Goal: Task Accomplishment & Management: Manage account settings

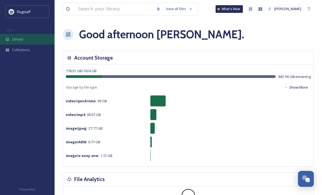
click at [17, 36] on div "Library" at bounding box center [27, 39] width 55 height 11
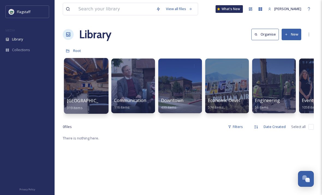
click at [74, 87] on div at bounding box center [86, 86] width 45 height 56
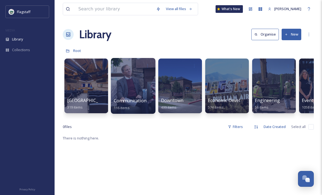
click at [129, 75] on div at bounding box center [133, 86] width 45 height 56
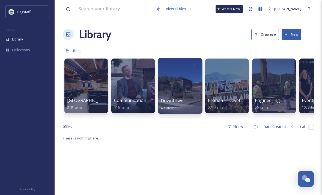
click at [190, 87] on div at bounding box center [180, 86] width 45 height 56
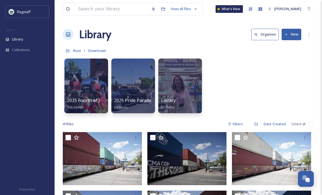
click at [291, 38] on button "New" at bounding box center [292, 34] width 20 height 11
click at [303, 97] on div "2025 Fourth of July Parade 306 items 2025 Pride Parade 69 items Library 83 items" at bounding box center [188, 87] width 251 height 63
click at [166, 8] on icon at bounding box center [163, 9] width 4 height 4
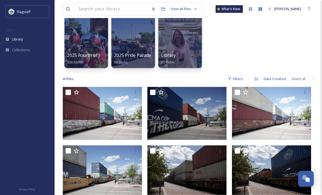
scroll to position [51, 0]
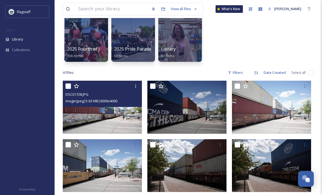
click at [74, 88] on icon at bounding box center [76, 85] width 5 height 5
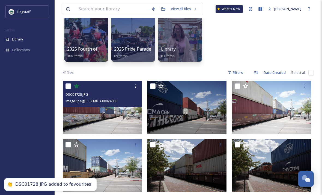
click at [69, 88] on input "checkbox" at bounding box center [68, 85] width 5 height 5
checkbox input "true"
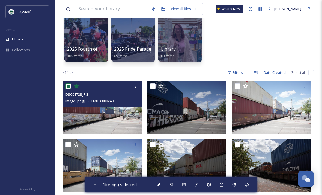
click at [152, 88] on input "checkbox" at bounding box center [152, 85] width 5 height 5
checkbox input "true"
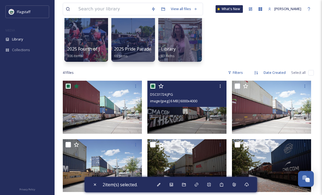
click at [242, 85] on div at bounding box center [272, 86] width 75 height 10
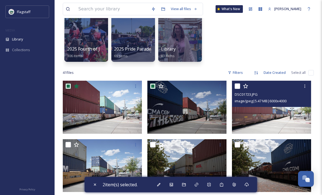
click at [71, 143] on input "checkbox" at bounding box center [68, 144] width 5 height 5
checkbox input "true"
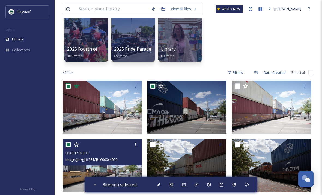
click at [155, 143] on input "checkbox" at bounding box center [152, 144] width 5 height 5
checkbox input "true"
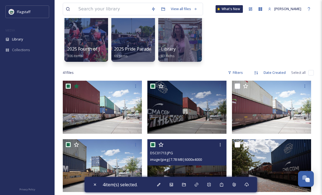
click at [239, 143] on input "checkbox" at bounding box center [237, 144] width 5 height 5
checkbox input "true"
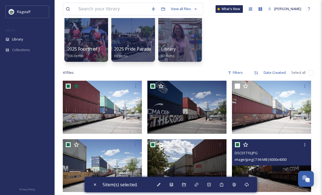
click at [236, 85] on input "checkbox" at bounding box center [237, 85] width 5 height 5
checkbox input "true"
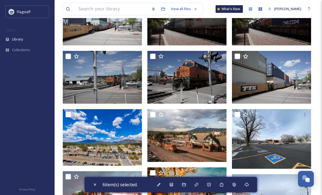
scroll to position [205, 0]
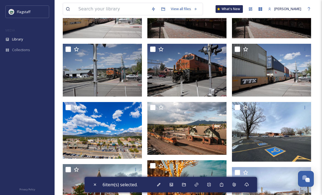
click at [69, 51] on input "checkbox" at bounding box center [68, 48] width 5 height 5
checkbox input "true"
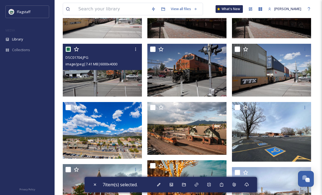
click at [155, 49] on input "checkbox" at bounding box center [152, 48] width 5 height 5
checkbox input "true"
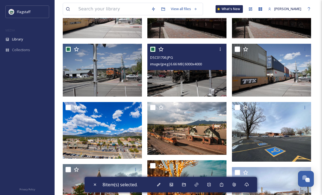
click at [236, 51] on input "checkbox" at bounding box center [237, 48] width 5 height 5
checkbox input "true"
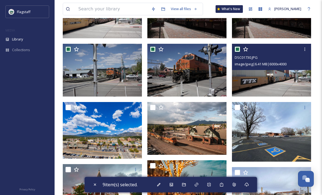
click at [155, 106] on input "checkbox" at bounding box center [152, 107] width 5 height 5
checkbox input "true"
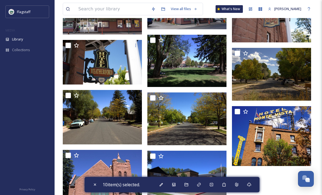
scroll to position [697, 0]
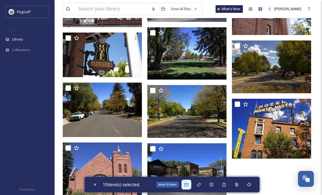
click at [189, 187] on icon at bounding box center [186, 184] width 4 height 4
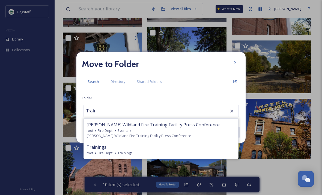
click at [215, 105] on div "Move to Folder Search Directory Shared Folders Folder Train Gov [PERSON_NAME] W…" at bounding box center [161, 97] width 169 height 91
click at [227, 105] on div "Move to Folder Search Directory Shared Folders Folder Train Gov [PERSON_NAME] W…" at bounding box center [161, 97] width 169 height 91
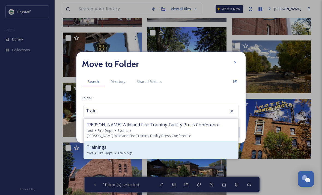
click at [225, 156] on div "root Fire Dept. Trainings" at bounding box center [161, 152] width 149 height 5
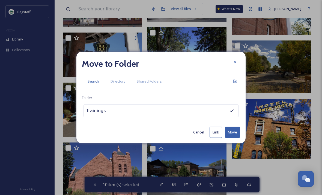
click at [219, 117] on div "Trainings" at bounding box center [161, 110] width 156 height 13
click at [180, 117] on div "Trainings" at bounding box center [161, 110] width 156 height 13
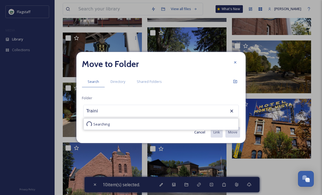
type input "Train"
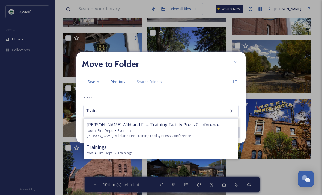
click at [125, 84] on span "Directory" at bounding box center [118, 81] width 15 height 5
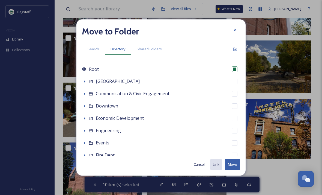
scroll to position [0, 0]
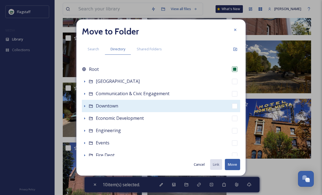
click at [100, 108] on span "Downtown" at bounding box center [107, 106] width 22 height 6
checkbox input "false"
checkbox input "true"
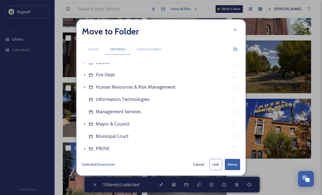
scroll to position [81, 0]
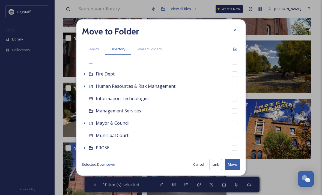
click at [236, 170] on button "Move" at bounding box center [232, 164] width 15 height 11
checkbox input "false"
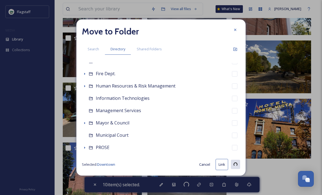
checkbox input "false"
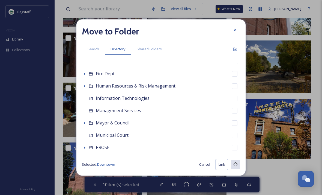
checkbox input "false"
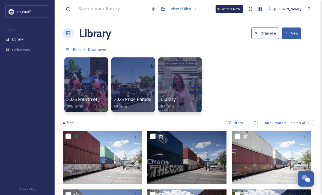
scroll to position [0, 0]
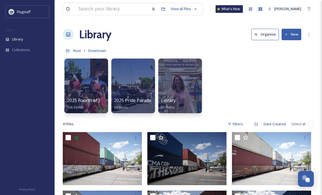
click at [68, 37] on icon at bounding box center [68, 34] width 5 height 5
click at [293, 33] on button "New" at bounding box center [292, 34] width 20 height 11
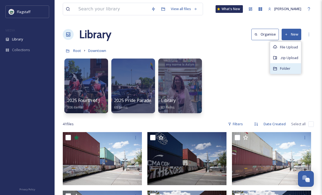
click at [287, 69] on span "Folder" at bounding box center [285, 68] width 10 height 5
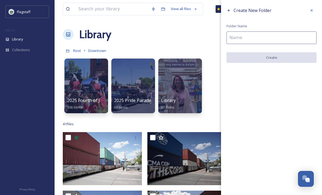
click at [298, 37] on input at bounding box center [272, 37] width 90 height 13
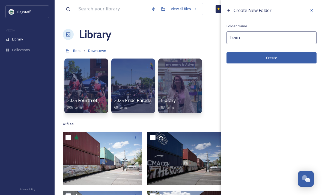
type input "Train"
click at [269, 61] on button "Create" at bounding box center [272, 57] width 90 height 11
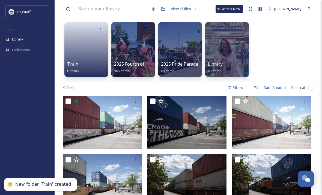
scroll to position [39, 0]
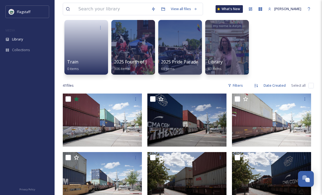
click at [66, 99] on input "checkbox" at bounding box center [68, 98] width 5 height 5
checkbox input "true"
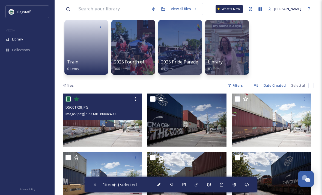
click at [154, 101] on input "checkbox" at bounding box center [152, 98] width 5 height 5
checkbox input "true"
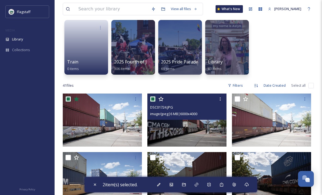
click at [237, 97] on input "checkbox" at bounding box center [237, 98] width 5 height 5
checkbox input "true"
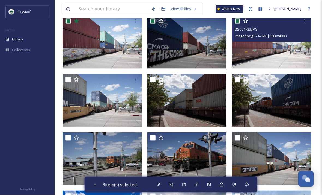
click at [67, 81] on input "checkbox" at bounding box center [68, 79] width 5 height 5
checkbox input "true"
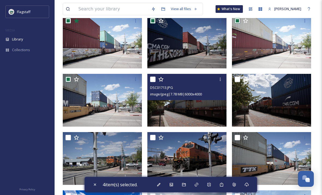
click at [159, 82] on icon at bounding box center [161, 79] width 5 height 5
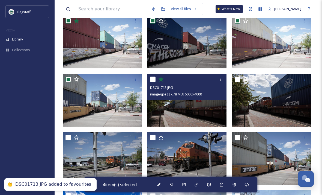
click at [151, 79] on input "checkbox" at bounding box center [152, 79] width 5 height 5
checkbox input "true"
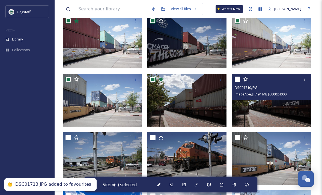
click at [238, 75] on div at bounding box center [272, 79] width 75 height 10
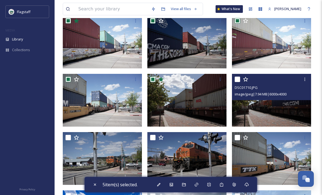
click at [237, 80] on input "checkbox" at bounding box center [237, 79] width 5 height 5
checkbox input "true"
click at [69, 139] on input "checkbox" at bounding box center [68, 137] width 5 height 5
checkbox input "true"
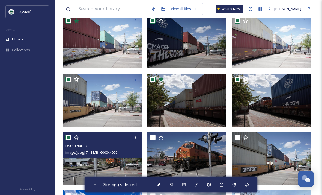
click at [152, 139] on input "checkbox" at bounding box center [152, 137] width 5 height 5
checkbox input "true"
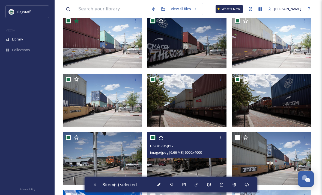
click at [238, 137] on input "checkbox" at bounding box center [237, 137] width 5 height 5
checkbox input "true"
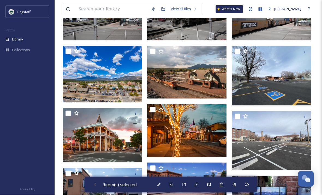
scroll to position [261, 0]
click at [152, 54] on input "checkbox" at bounding box center [152, 50] width 5 height 5
checkbox input "true"
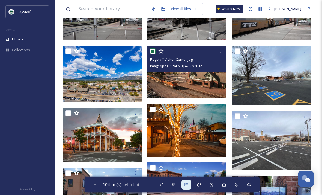
click at [187, 189] on div at bounding box center [187, 185] width 10 height 10
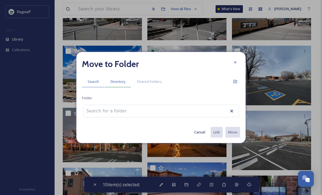
click at [121, 84] on span "Directory" at bounding box center [118, 81] width 15 height 5
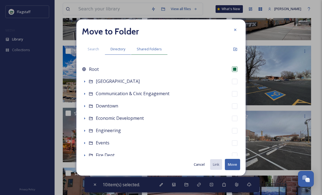
click at [153, 51] on span "Shared Folders" at bounding box center [149, 48] width 25 height 5
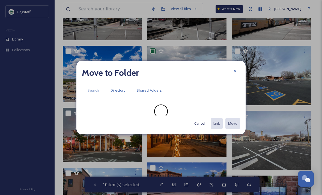
click at [116, 93] on span "Directory" at bounding box center [118, 90] width 15 height 5
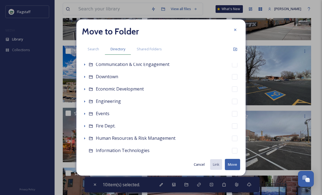
scroll to position [30, 0]
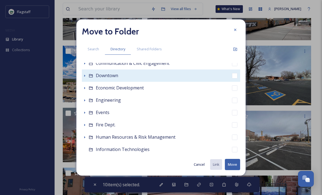
click at [104, 78] on span "Downtown" at bounding box center [107, 75] width 22 height 6
checkbox input "false"
checkbox input "true"
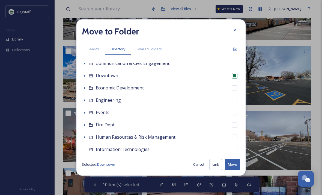
click at [234, 170] on button "Move" at bounding box center [232, 164] width 15 height 11
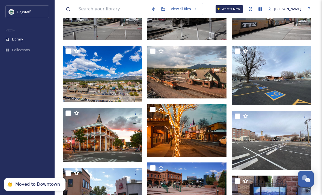
checkbox input "false"
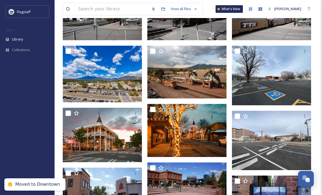
checkbox input "false"
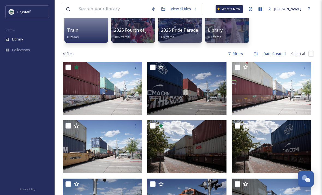
scroll to position [0, 0]
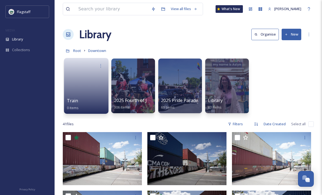
click at [77, 78] on link at bounding box center [86, 84] width 39 height 27
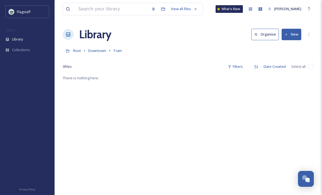
click at [296, 34] on button "New" at bounding box center [292, 34] width 20 height 11
click at [284, 87] on div "There is nothing here." at bounding box center [188, 172] width 251 height 195
click at [92, 48] on link "Downtown" at bounding box center [97, 50] width 18 height 7
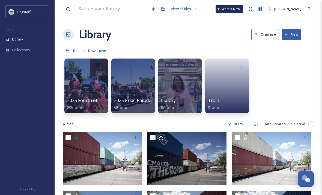
click at [68, 136] on input "checkbox" at bounding box center [68, 137] width 5 height 5
checkbox input "true"
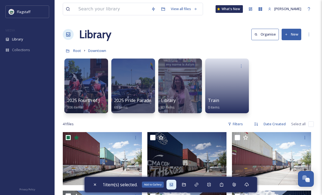
click at [173, 184] on icon at bounding box center [171, 184] width 3 height 3
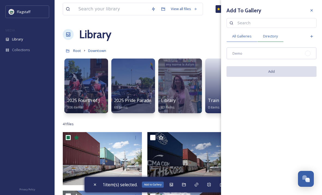
click at [277, 35] on span "Directory" at bounding box center [270, 36] width 15 height 5
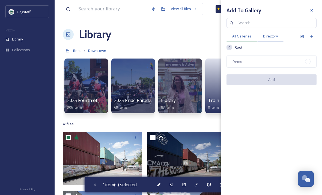
click at [249, 35] on span "All Galleries" at bounding box center [242, 36] width 19 height 5
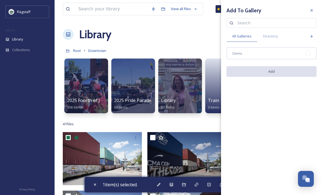
click at [274, 20] on input at bounding box center [274, 22] width 79 height 11
type input "Train"
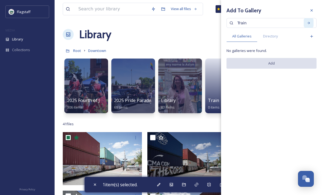
click at [312, 18] on div at bounding box center [309, 23] width 10 height 10
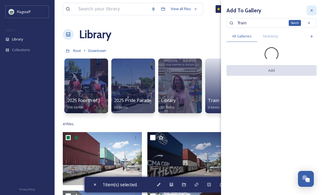
click at [312, 8] on icon at bounding box center [312, 10] width 4 height 4
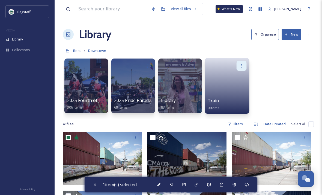
click at [243, 64] on icon at bounding box center [242, 65] width 4 height 4
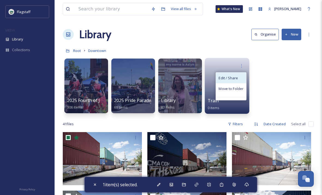
click at [240, 78] on div "Edit / Share" at bounding box center [231, 77] width 30 height 11
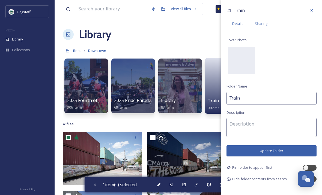
click at [236, 26] on span "Details" at bounding box center [238, 23] width 11 height 5
click at [259, 23] on span "Sharing" at bounding box center [261, 23] width 13 height 5
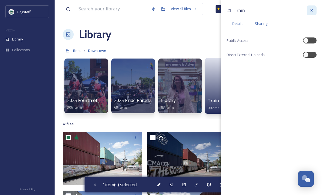
click at [316, 10] on div at bounding box center [312, 10] width 10 height 10
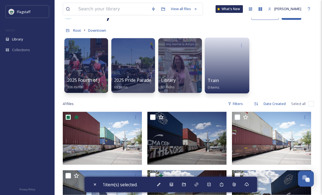
scroll to position [20, 0]
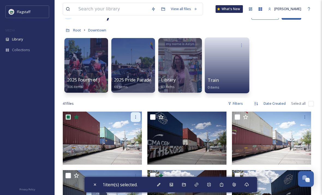
click at [134, 118] on icon at bounding box center [136, 117] width 4 height 4
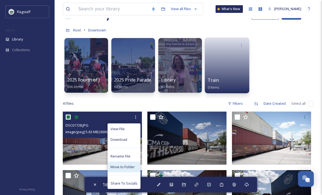
click at [131, 166] on span "Move to Folder" at bounding box center [123, 166] width 24 height 5
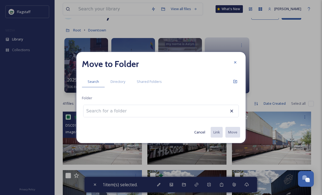
scroll to position [20, 0]
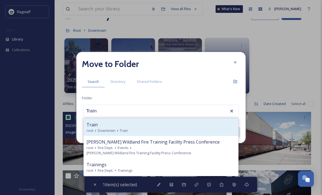
type input "Train"
click at [178, 133] on div "root Downtown Train" at bounding box center [161, 130] width 149 height 5
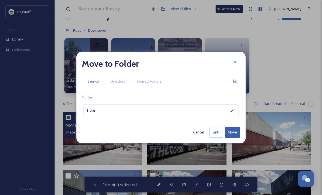
click at [231, 138] on button "Move" at bounding box center [232, 132] width 15 height 11
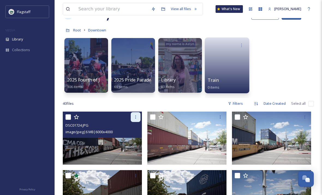
click at [135, 119] on div at bounding box center [136, 117] width 10 height 10
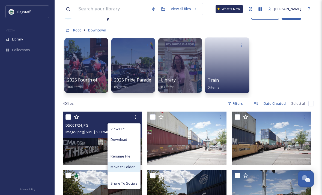
click at [131, 167] on span "Move to Folder" at bounding box center [123, 166] width 24 height 5
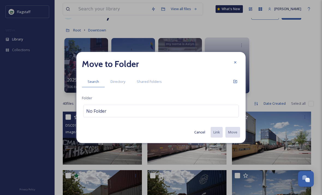
scroll to position [20, 0]
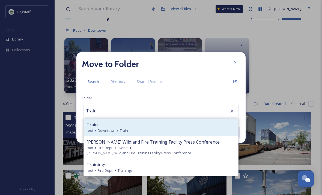
type input "Train"
click at [175, 133] on div "root Downtown Train" at bounding box center [161, 130] width 149 height 5
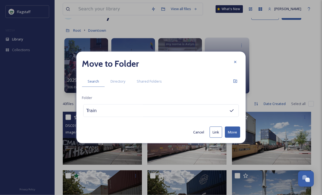
click at [234, 138] on button "Move" at bounding box center [232, 132] width 15 height 11
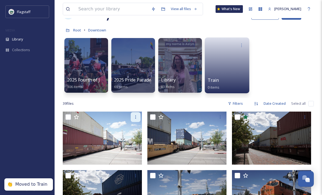
click at [137, 116] on icon at bounding box center [136, 117] width 4 height 4
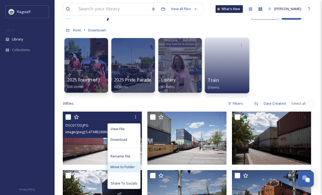
click at [132, 166] on span "Move to Folder" at bounding box center [123, 166] width 24 height 5
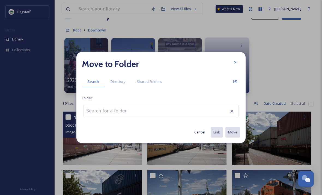
scroll to position [20, 0]
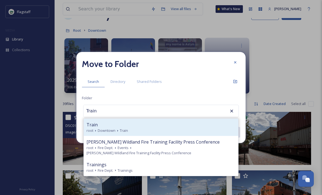
type input "Train"
click at [165, 133] on div "root Downtown Train" at bounding box center [161, 130] width 149 height 5
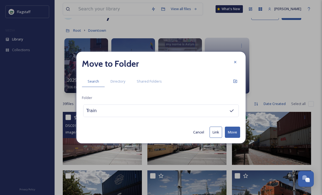
click at [235, 138] on button "Move" at bounding box center [232, 132] width 15 height 11
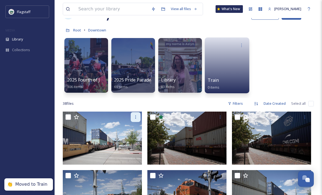
click at [136, 117] on icon at bounding box center [136, 117] width 4 height 4
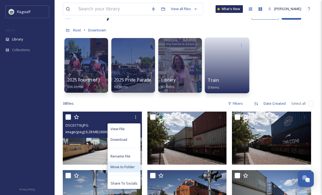
click at [129, 166] on span "Move to Folder" at bounding box center [123, 166] width 24 height 5
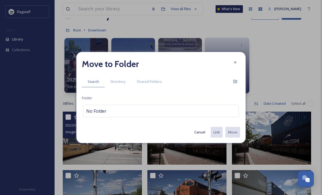
scroll to position [20, 0]
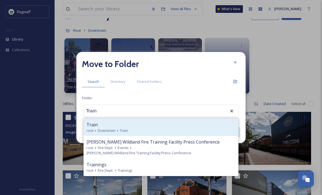
type input "Train"
click at [197, 128] on div "Train" at bounding box center [161, 124] width 149 height 7
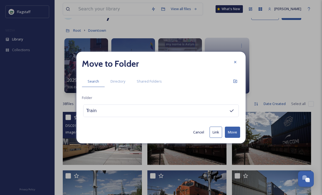
click at [234, 138] on button "Move" at bounding box center [232, 132] width 15 height 11
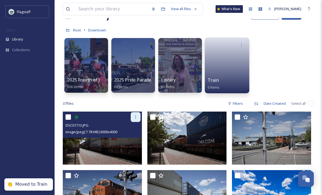
click at [137, 118] on icon at bounding box center [136, 117] width 4 height 4
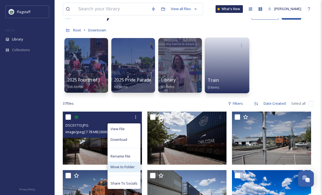
click at [130, 165] on span "Move to Folder" at bounding box center [123, 166] width 24 height 5
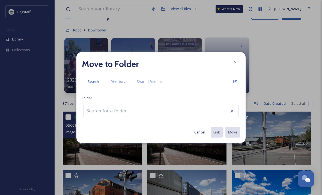
scroll to position [20, 0]
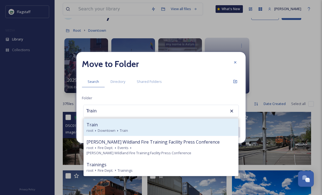
type input "Train"
click at [206, 133] on div "root Downtown Train" at bounding box center [161, 130] width 149 height 5
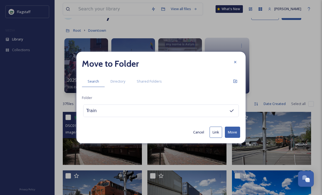
click at [233, 138] on button "Move" at bounding box center [232, 132] width 15 height 11
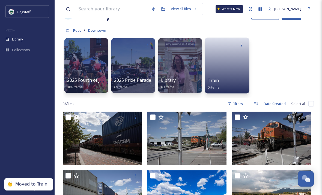
scroll to position [20, 0]
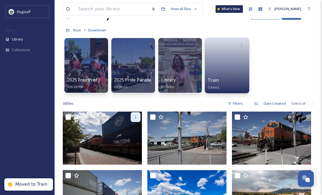
click at [134, 118] on icon at bounding box center [136, 117] width 4 height 4
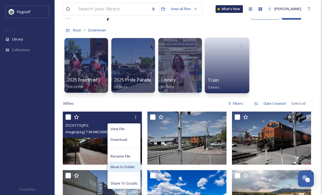
click at [131, 165] on span "Move to Folder" at bounding box center [123, 166] width 24 height 5
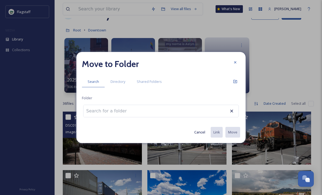
scroll to position [20, 0]
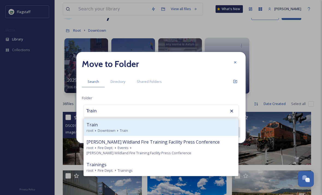
type input "Train"
click at [203, 128] on div "Train" at bounding box center [161, 124] width 149 height 7
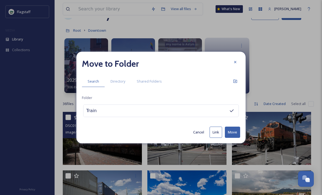
click at [234, 138] on button "Move" at bounding box center [232, 132] width 15 height 11
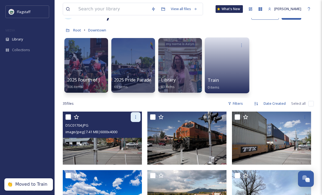
click at [136, 116] on icon at bounding box center [136, 117] width 4 height 4
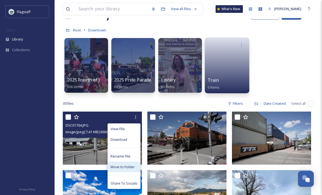
click at [131, 166] on span "Move to Folder" at bounding box center [123, 166] width 24 height 5
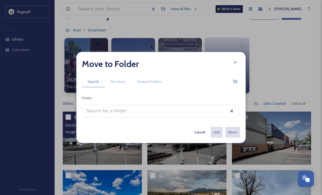
scroll to position [20, 0]
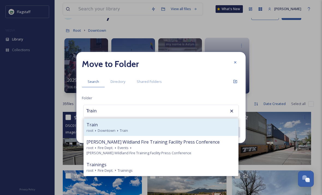
type input "Train"
click at [168, 128] on div "Train" at bounding box center [161, 124] width 149 height 7
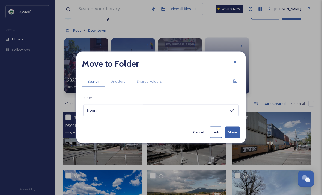
click at [233, 138] on button "Move" at bounding box center [232, 132] width 15 height 11
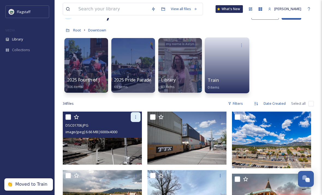
click at [137, 118] on icon at bounding box center [136, 117] width 4 height 4
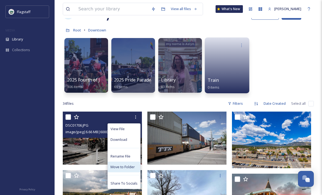
click at [130, 164] on span "Move to Folder" at bounding box center [123, 166] width 24 height 5
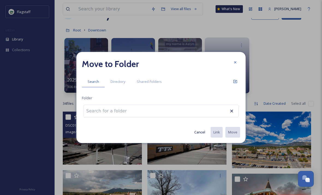
scroll to position [20, 0]
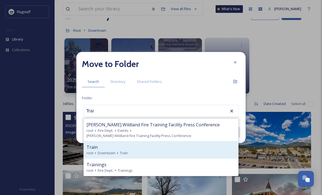
click at [144, 150] on div "Train" at bounding box center [161, 147] width 149 height 7
type input "Train"
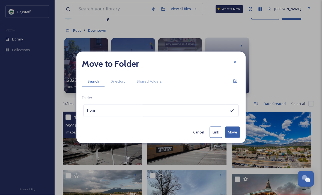
click at [235, 138] on button "Move" at bounding box center [232, 132] width 15 height 11
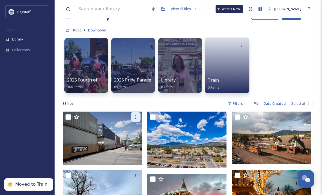
click at [136, 116] on icon at bounding box center [136, 117] width 4 height 4
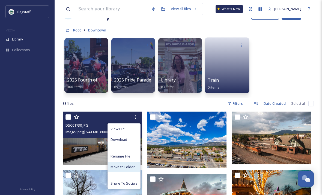
click at [131, 166] on span "Move to Folder" at bounding box center [123, 166] width 24 height 5
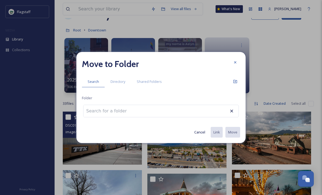
scroll to position [20, 0]
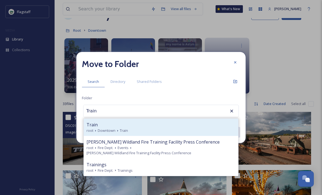
type input "Train"
click at [157, 128] on div "Train" at bounding box center [161, 124] width 149 height 7
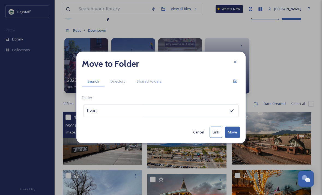
click at [236, 138] on button "Move" at bounding box center [232, 132] width 15 height 11
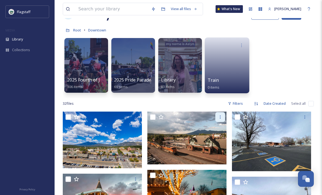
click at [222, 116] on icon at bounding box center [220, 117] width 4 height 4
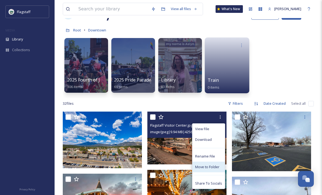
click at [215, 166] on span "Move to Folder" at bounding box center [207, 166] width 24 height 5
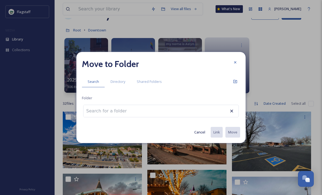
scroll to position [20, 0]
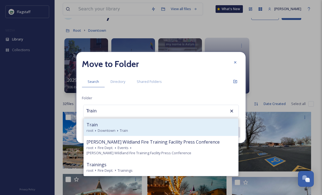
type input "Train"
click at [163, 128] on div "Train" at bounding box center [161, 124] width 149 height 7
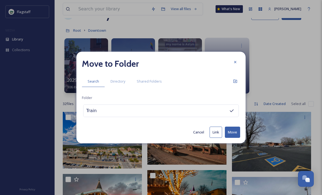
click at [234, 138] on button "Move" at bounding box center [232, 132] width 15 height 11
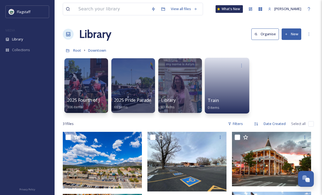
scroll to position [0, 0]
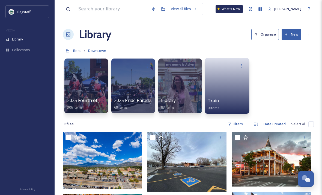
click at [292, 37] on button "New" at bounding box center [292, 34] width 20 height 11
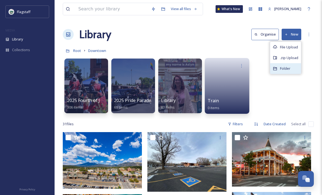
click at [290, 69] on span "Folder" at bounding box center [285, 68] width 10 height 5
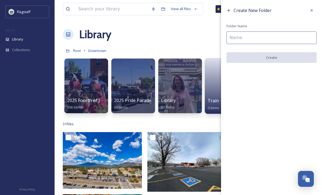
click at [255, 31] on input at bounding box center [272, 37] width 90 height 13
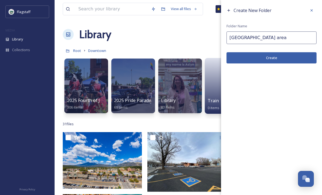
click at [251, 36] on input "[GEOGRAPHIC_DATA] area" at bounding box center [272, 37] width 90 height 13
type input "Downtown area"
click at [267, 57] on button "Create" at bounding box center [272, 57] width 90 height 11
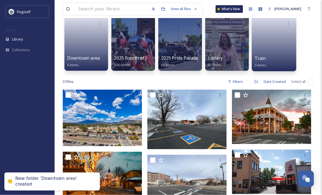
scroll to position [43, 0]
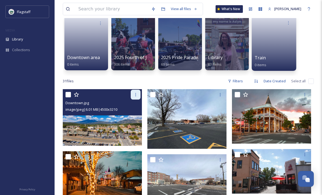
click at [138, 93] on div at bounding box center [136, 95] width 10 height 10
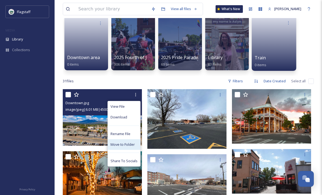
click at [133, 145] on span "Move to Folder" at bounding box center [123, 144] width 24 height 5
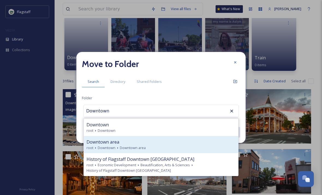
click at [164, 150] on div "root [GEOGRAPHIC_DATA] area" at bounding box center [161, 147] width 149 height 5
type input "Downtown area"
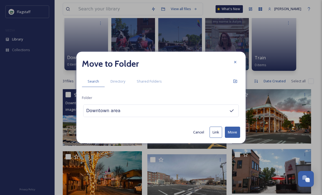
click at [233, 138] on button "Move" at bounding box center [232, 132] width 15 height 11
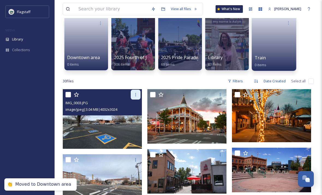
click at [136, 92] on div at bounding box center [136, 95] width 10 height 10
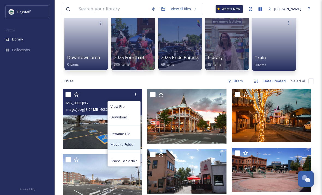
click at [131, 144] on span "Move to Folder" at bounding box center [123, 144] width 24 height 5
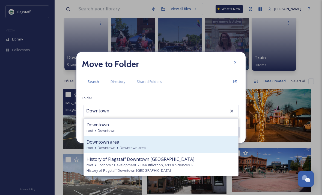
click at [180, 145] on div "Downtown area" at bounding box center [161, 142] width 149 height 7
type input "Downtown area"
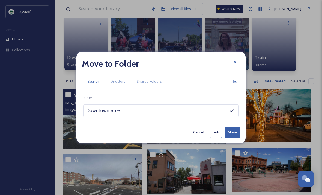
click at [236, 138] on button "Move" at bounding box center [232, 132] width 15 height 11
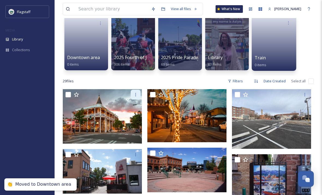
click at [137, 97] on div at bounding box center [136, 95] width 10 height 10
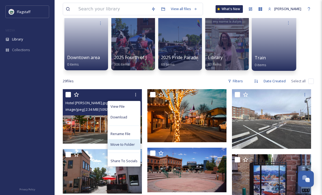
click at [131, 144] on span "Move to Folder" at bounding box center [123, 144] width 24 height 5
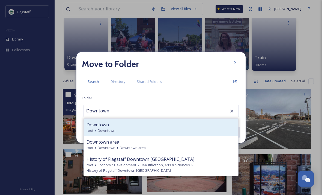
type input "Downtown"
click at [209, 128] on div "Downtown" at bounding box center [161, 124] width 149 height 7
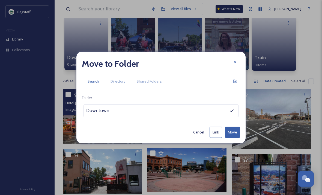
click at [235, 138] on button "Move" at bounding box center [232, 132] width 15 height 11
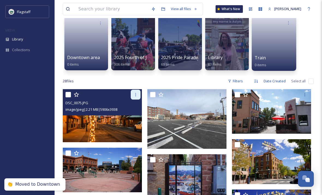
click at [137, 93] on icon at bounding box center [136, 94] width 4 height 4
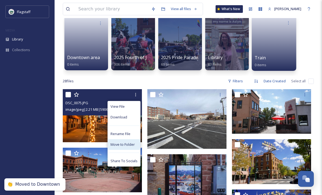
click at [133, 144] on span "Move to Folder" at bounding box center [123, 144] width 24 height 5
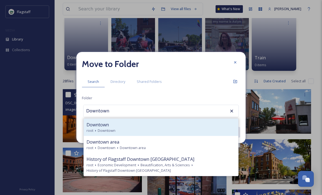
type input "Downtown"
click at [195, 128] on div "Downtown" at bounding box center [161, 124] width 149 height 7
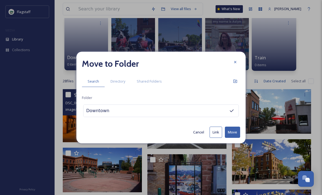
click at [230, 138] on button "Move" at bounding box center [232, 132] width 15 height 11
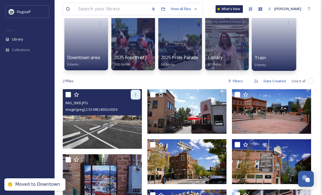
click at [137, 93] on icon at bounding box center [136, 94] width 4 height 4
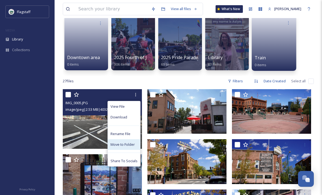
click at [130, 144] on span "Move to Folder" at bounding box center [123, 144] width 24 height 5
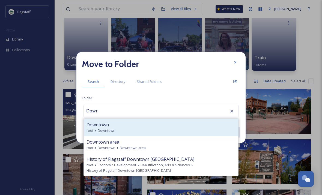
click at [169, 128] on div "Downtown" at bounding box center [161, 124] width 149 height 7
type input "Downtown"
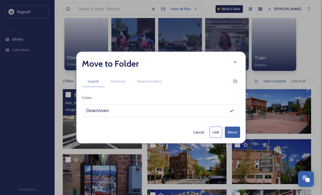
click at [201, 117] on div "Downtown" at bounding box center [161, 110] width 156 height 13
click at [191, 117] on div "Downtown" at bounding box center [161, 110] width 156 height 13
click at [209, 117] on div "Downtown" at bounding box center [161, 110] width 156 height 13
click at [188, 117] on div "Downtown" at bounding box center [161, 110] width 156 height 13
click at [232, 113] on icon at bounding box center [231, 110] width 5 height 5
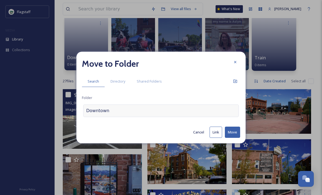
click at [197, 117] on div "Downtown" at bounding box center [161, 110] width 156 height 13
click at [236, 64] on icon at bounding box center [235, 62] width 4 height 4
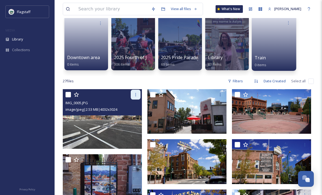
click at [137, 96] on icon at bounding box center [136, 94] width 4 height 4
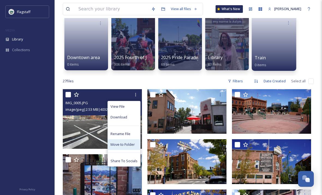
click at [134, 142] on span "Move to Folder" at bounding box center [123, 144] width 24 height 5
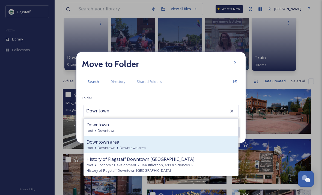
click at [144, 145] on div "Downtown area" at bounding box center [161, 142] width 149 height 7
type input "Downtown area"
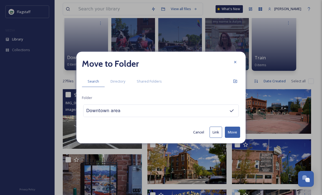
click at [234, 138] on button "Move" at bounding box center [232, 132] width 15 height 11
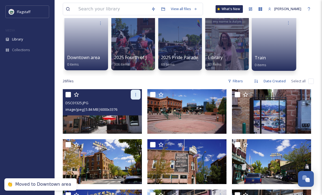
click at [138, 96] on div at bounding box center [136, 95] width 10 height 10
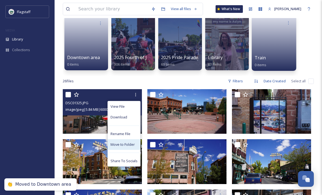
click at [132, 144] on span "Move to Folder" at bounding box center [123, 144] width 24 height 5
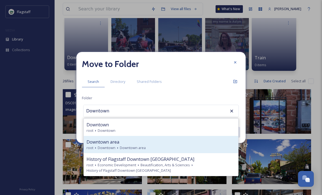
click at [174, 145] on div "Downtown area" at bounding box center [161, 142] width 149 height 7
type input "Downtown area"
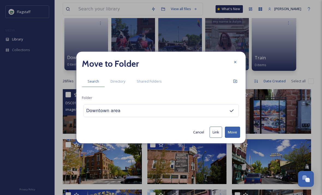
click at [232, 138] on button "Move" at bounding box center [232, 132] width 15 height 11
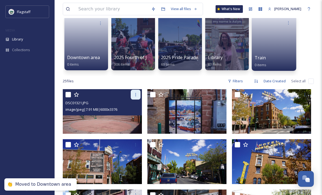
click at [135, 95] on icon at bounding box center [136, 94] width 4 height 4
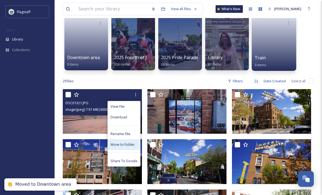
click at [129, 144] on span "Move to Folder" at bounding box center [123, 144] width 24 height 5
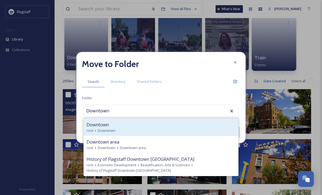
type input "Downtown"
click at [189, 128] on div "Downtown" at bounding box center [161, 124] width 149 height 7
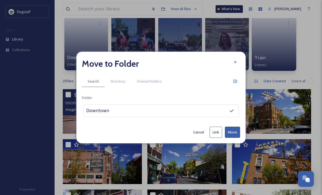
click at [233, 138] on button "Move" at bounding box center [232, 132] width 15 height 11
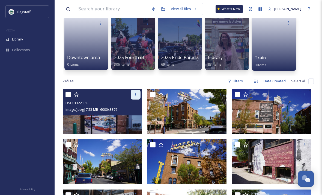
click at [137, 97] on div at bounding box center [136, 95] width 10 height 10
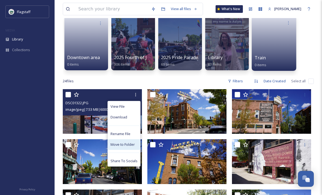
click at [131, 146] on span "Move to Folder" at bounding box center [123, 144] width 24 height 5
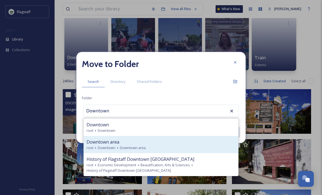
click at [172, 150] on div "root [GEOGRAPHIC_DATA] area" at bounding box center [161, 147] width 149 height 5
type input "Downtown area"
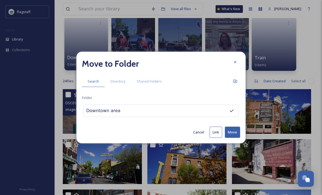
click at [233, 138] on button "Move" at bounding box center [232, 132] width 15 height 11
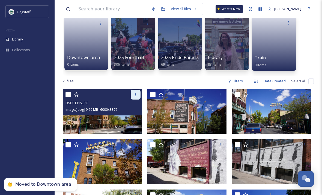
click at [136, 95] on icon at bounding box center [136, 94] width 4 height 4
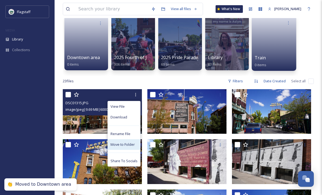
click at [132, 143] on span "Move to Folder" at bounding box center [123, 144] width 24 height 5
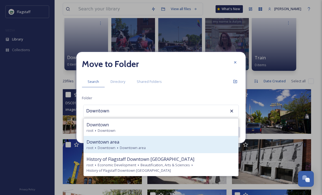
click at [165, 150] on div "root [GEOGRAPHIC_DATA] area" at bounding box center [161, 147] width 149 height 5
type input "Downtown area"
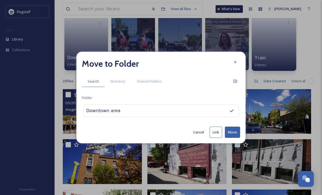
click at [231, 138] on button "Move" at bounding box center [232, 132] width 15 height 11
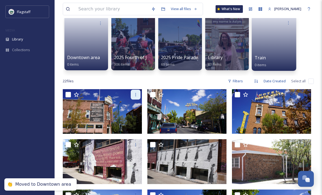
click at [132, 99] on div at bounding box center [136, 95] width 10 height 10
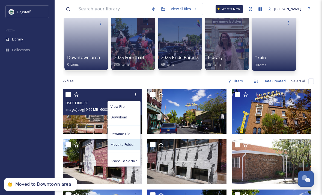
click at [132, 144] on span "Move to Folder" at bounding box center [123, 144] width 24 height 5
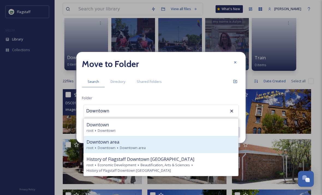
click at [167, 145] on div "Downtown area" at bounding box center [161, 142] width 149 height 7
type input "Downtown area"
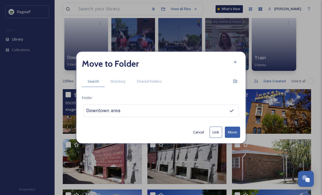
click at [233, 138] on button "Move" at bounding box center [232, 132] width 15 height 11
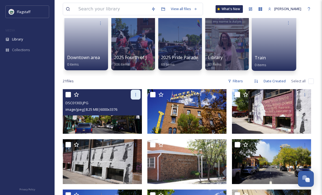
click at [140, 92] on div at bounding box center [136, 95] width 10 height 10
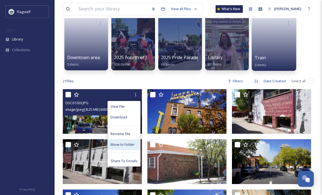
click at [133, 143] on span "Move to Folder" at bounding box center [123, 144] width 24 height 5
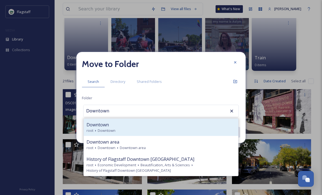
type input "Downtown"
click at [95, 133] on icon at bounding box center [95, 130] width 4 height 4
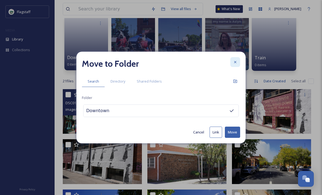
click at [236, 63] on icon at bounding box center [235, 62] width 2 height 2
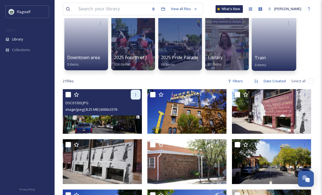
click at [138, 93] on div at bounding box center [136, 95] width 10 height 10
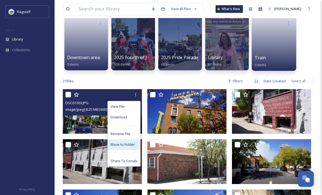
click at [133, 143] on span "Move to Folder" at bounding box center [123, 144] width 24 height 5
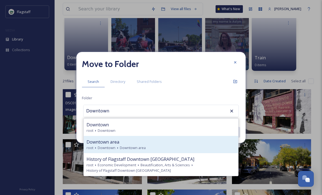
click at [170, 150] on div "root [GEOGRAPHIC_DATA] area" at bounding box center [161, 147] width 149 height 5
type input "Downtown area"
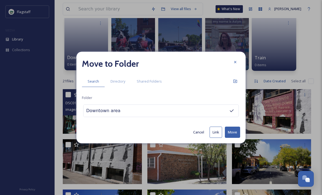
click at [231, 138] on button "Move" at bounding box center [232, 132] width 15 height 11
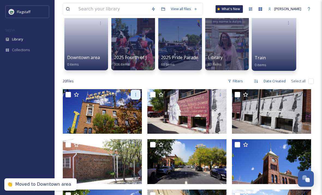
click at [135, 94] on icon at bounding box center [136, 94] width 4 height 4
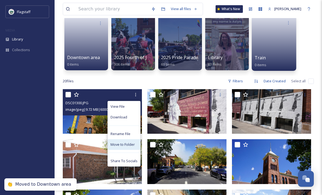
click at [130, 143] on span "Move to Folder" at bounding box center [123, 144] width 24 height 5
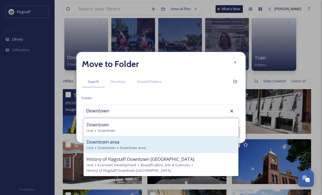
click at [195, 150] on div "root [GEOGRAPHIC_DATA] area" at bounding box center [161, 147] width 149 height 5
type input "Downtown area"
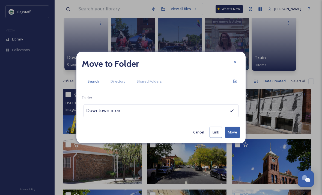
click at [235, 138] on button "Move" at bounding box center [232, 132] width 15 height 11
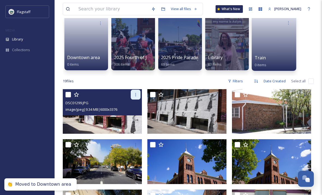
click at [137, 96] on icon at bounding box center [136, 94] width 4 height 4
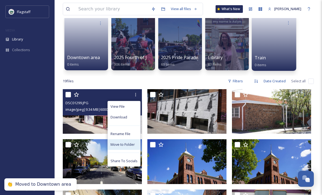
click at [130, 145] on span "Move to Folder" at bounding box center [123, 144] width 24 height 5
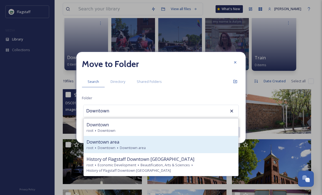
click at [185, 145] on div "Downtown area" at bounding box center [161, 142] width 149 height 7
type input "Downtown area"
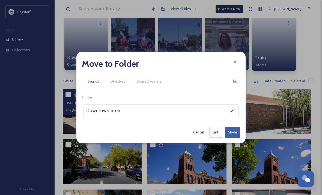
click at [229, 138] on button "Move" at bounding box center [232, 132] width 15 height 11
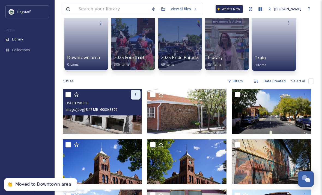
click at [136, 92] on icon at bounding box center [136, 94] width 4 height 4
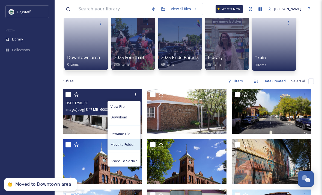
click at [131, 146] on span "Move to Folder" at bounding box center [123, 144] width 24 height 5
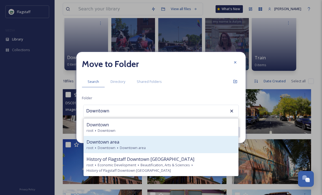
click at [199, 150] on div "root [GEOGRAPHIC_DATA] area" at bounding box center [161, 147] width 149 height 5
type input "Downtown area"
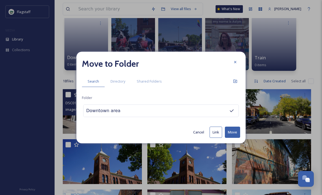
click at [234, 138] on button "Move" at bounding box center [232, 132] width 15 height 11
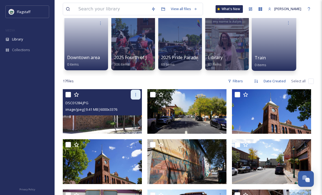
click at [138, 95] on icon at bounding box center [136, 94] width 4 height 4
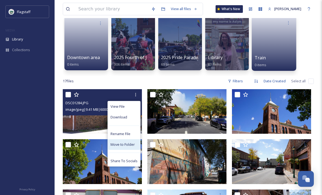
click at [131, 143] on span "Move to Folder" at bounding box center [123, 144] width 24 height 5
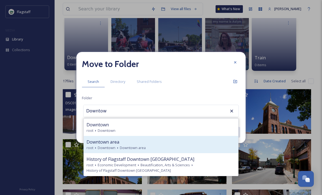
click at [173, 150] on div "root [GEOGRAPHIC_DATA] area" at bounding box center [161, 147] width 149 height 5
type input "Downtown area"
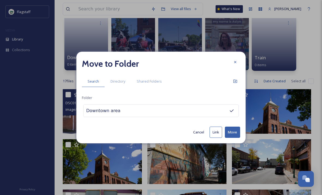
click at [234, 138] on button "Move" at bounding box center [232, 132] width 15 height 11
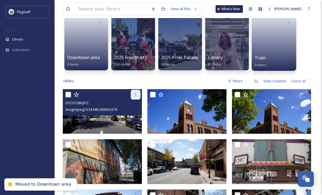
click at [134, 95] on icon at bounding box center [136, 94] width 4 height 4
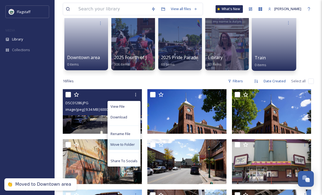
click at [114, 144] on span "Move to Folder" at bounding box center [123, 144] width 24 height 5
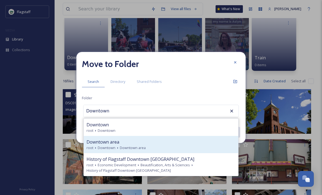
click at [168, 150] on div "root [GEOGRAPHIC_DATA] area" at bounding box center [161, 147] width 149 height 5
type input "Downtown area"
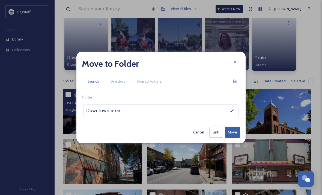
click at [233, 138] on button "Move" at bounding box center [232, 132] width 15 height 11
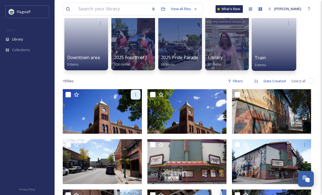
click at [136, 97] on div at bounding box center [136, 95] width 10 height 10
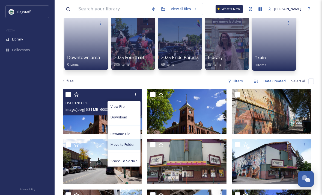
click at [133, 143] on span "Move to Folder" at bounding box center [123, 144] width 24 height 5
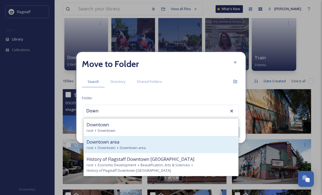
click at [175, 145] on div "Downtown area root Downtown Downtown area" at bounding box center [161, 144] width 155 height 17
type input "Downtown area"
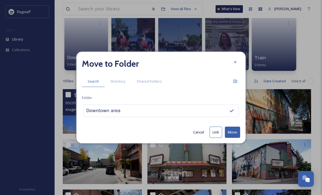
click at [233, 138] on button "Move" at bounding box center [232, 132] width 15 height 11
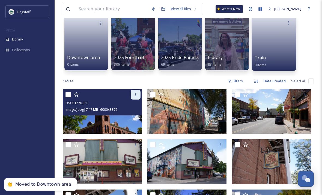
click at [137, 95] on icon at bounding box center [136, 94] width 4 height 4
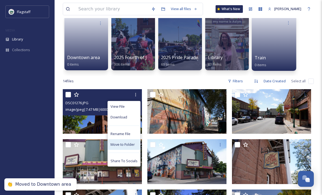
click at [130, 143] on span "Move to Folder" at bounding box center [123, 144] width 24 height 5
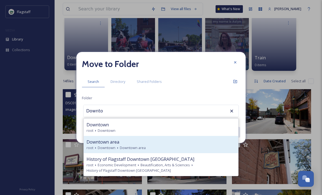
click at [161, 145] on div "Downtown area" at bounding box center [161, 142] width 149 height 7
type input "Downtown area"
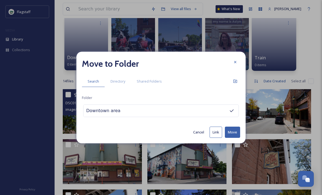
click at [232, 138] on button "Move" at bounding box center [232, 132] width 15 height 11
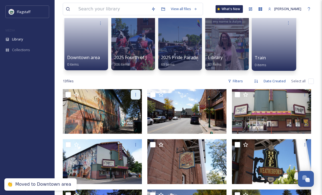
click at [136, 92] on icon at bounding box center [136, 94] width 4 height 4
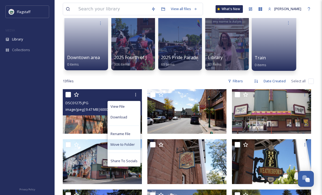
click at [131, 143] on span "Move to Folder" at bounding box center [123, 144] width 24 height 5
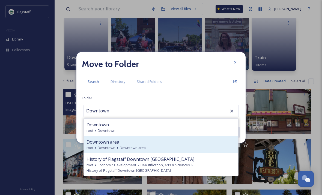
click at [157, 145] on div "Downtown area" at bounding box center [161, 142] width 149 height 7
type input "Downtown area"
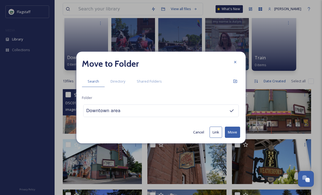
click at [233, 138] on button "Move" at bounding box center [232, 132] width 15 height 11
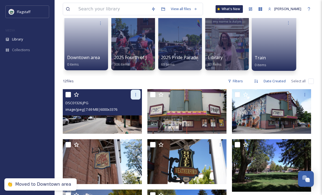
click at [135, 95] on icon at bounding box center [136, 94] width 4 height 4
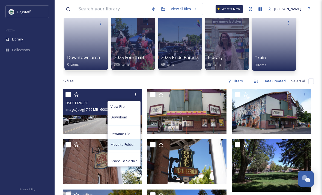
click at [131, 143] on span "Move to Folder" at bounding box center [123, 144] width 24 height 5
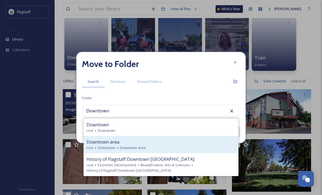
click at [168, 145] on div "Downtown area" at bounding box center [161, 142] width 149 height 7
type input "Downtown area"
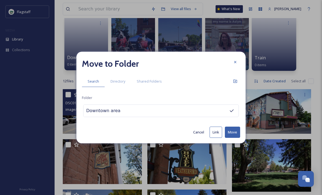
click at [234, 138] on button "Move" at bounding box center [232, 132] width 15 height 11
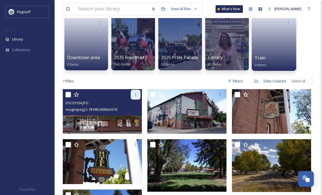
click at [135, 93] on icon at bounding box center [136, 94] width 4 height 4
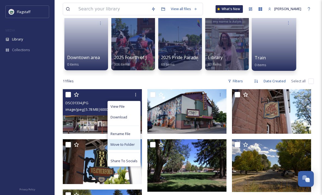
click at [129, 145] on span "Move to Folder" at bounding box center [123, 144] width 24 height 5
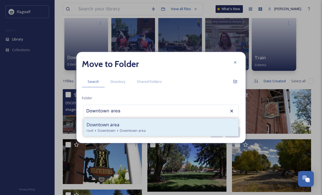
type input "Downtown area"
click at [196, 128] on div "Downtown area" at bounding box center [161, 124] width 149 height 7
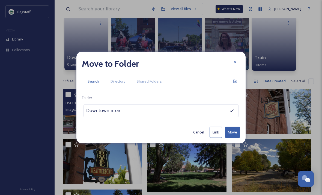
click at [232, 138] on button "Move" at bounding box center [232, 132] width 15 height 11
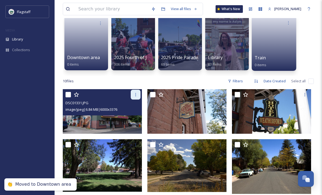
click at [135, 95] on icon at bounding box center [136, 94] width 4 height 4
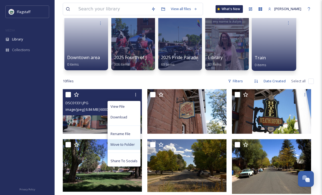
click at [120, 144] on span "Move to Folder" at bounding box center [123, 144] width 24 height 5
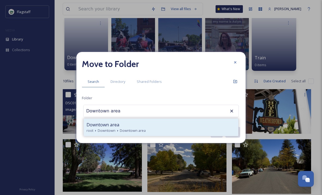
type input "Downtown area"
click at [204, 128] on div "Downtown area" at bounding box center [161, 124] width 149 height 7
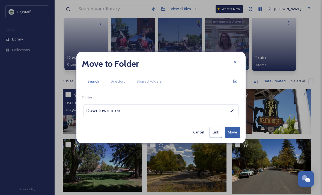
click at [231, 138] on button "Move" at bounding box center [232, 132] width 15 height 11
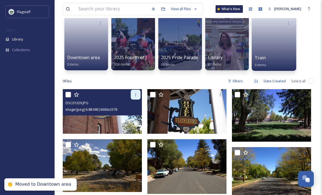
click at [136, 94] on icon at bounding box center [136, 94] width 4 height 4
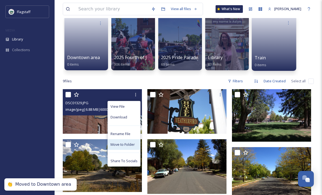
click at [117, 145] on span "Move to Folder" at bounding box center [123, 144] width 24 height 5
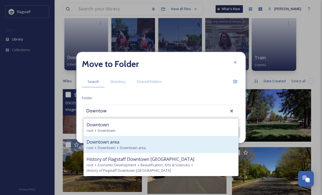
click at [165, 145] on div "Downtown area" at bounding box center [161, 142] width 149 height 7
type input "Downtown area"
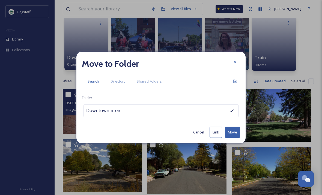
click at [233, 138] on button "Move" at bounding box center [232, 132] width 15 height 11
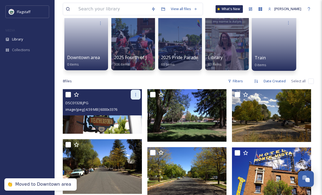
click at [132, 92] on div at bounding box center [136, 95] width 10 height 10
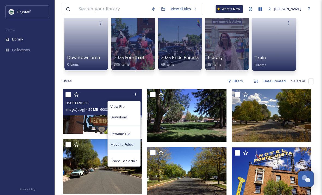
click at [123, 140] on div "Move to Folder" at bounding box center [124, 144] width 33 height 11
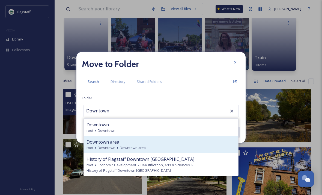
click at [177, 150] on div "root [GEOGRAPHIC_DATA] area" at bounding box center [161, 147] width 149 height 5
type input "Downtown area"
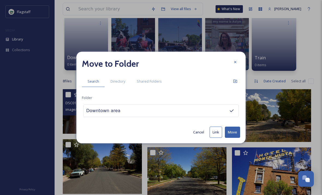
click at [232, 138] on button "Move" at bounding box center [232, 132] width 15 height 11
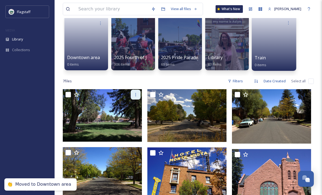
click at [132, 97] on div at bounding box center [136, 95] width 10 height 10
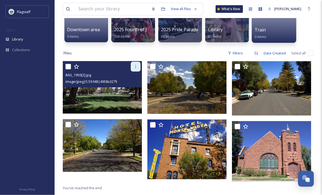
scroll to position [80, 0]
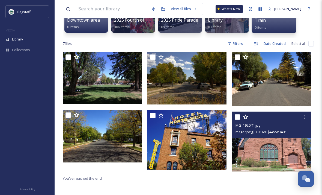
click at [298, 127] on div "IMG_1920[1].jpg" at bounding box center [272, 125] width 75 height 7
click at [306, 117] on icon at bounding box center [305, 117] width 4 height 4
click at [233, 114] on div "IMG_1920[1].jpg image/jpeg | 3.03 MB | 4455 x 3405" at bounding box center [271, 125] width 79 height 26
click at [237, 116] on input "checkbox" at bounding box center [237, 116] width 5 height 5
checkbox input "true"
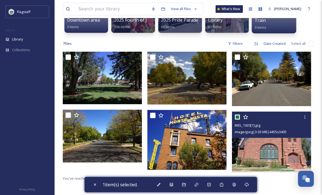
click at [155, 117] on input "checkbox" at bounding box center [152, 115] width 5 height 5
checkbox input "true"
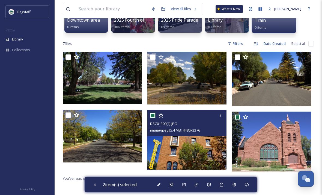
click at [66, 114] on input "checkbox" at bounding box center [68, 114] width 5 height 5
checkbox input "true"
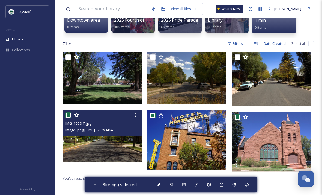
click at [68, 60] on input "checkbox" at bounding box center [68, 56] width 5 height 5
checkbox input "true"
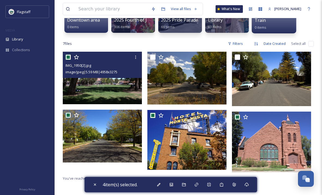
click at [155, 56] on input "checkbox" at bounding box center [152, 56] width 5 height 5
checkbox input "true"
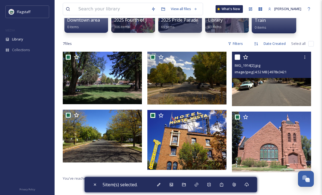
click at [241, 57] on div at bounding box center [272, 57] width 75 height 10
click at [234, 57] on div "IMG_1914[2].jpg image/jpeg | 4.52 MB | 4978 x 3421" at bounding box center [271, 65] width 79 height 26
click at [238, 59] on input "checkbox" at bounding box center [237, 56] width 5 height 5
checkbox input "true"
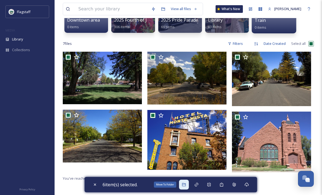
click at [184, 189] on div "Move To Folder" at bounding box center [184, 185] width 10 height 10
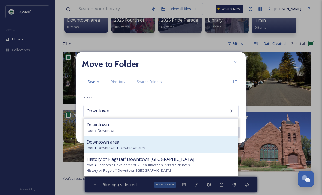
click at [177, 145] on div "Downtown area" at bounding box center [161, 142] width 149 height 7
type input "Downtown area"
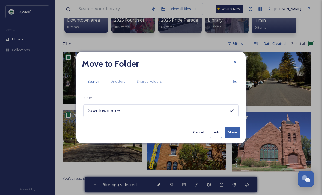
click at [235, 138] on button "Move" at bounding box center [232, 132] width 15 height 11
checkbox input "false"
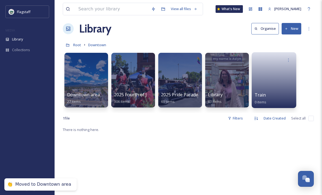
scroll to position [0, 0]
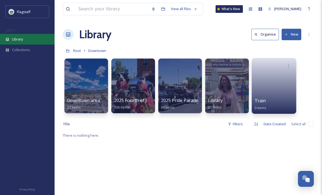
click at [21, 38] on span "Library" at bounding box center [17, 39] width 11 height 5
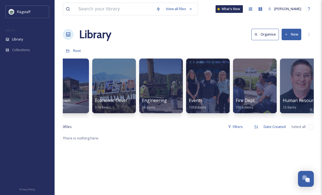
scroll to position [0, 131]
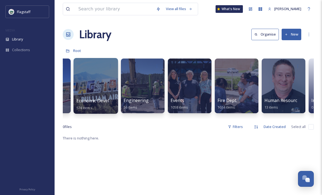
click at [86, 88] on div at bounding box center [96, 86] width 45 height 56
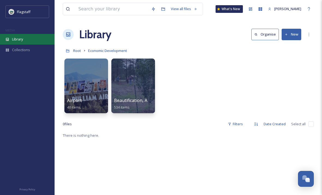
click at [19, 40] on span "Library" at bounding box center [17, 39] width 11 height 5
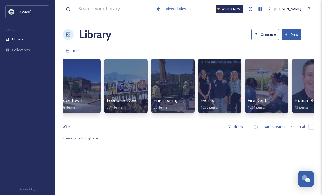
scroll to position [0, 104]
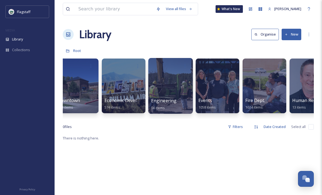
click at [165, 80] on div at bounding box center [170, 86] width 45 height 56
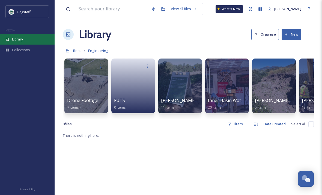
click at [13, 40] on span "Library" at bounding box center [17, 39] width 11 height 5
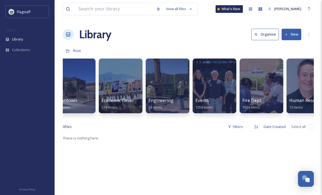
scroll to position [0, 107]
click at [226, 96] on div at bounding box center [214, 86] width 45 height 56
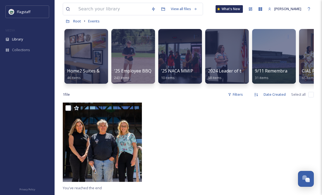
scroll to position [30, 0]
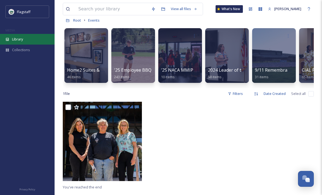
click at [13, 42] on div "Library" at bounding box center [27, 39] width 55 height 11
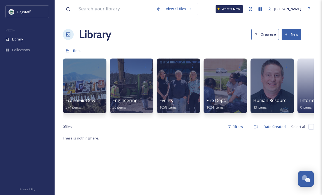
scroll to position [0, 162]
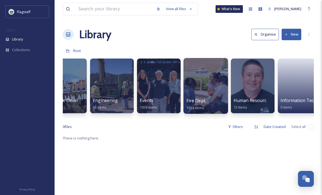
click at [214, 83] on div at bounding box center [206, 86] width 45 height 56
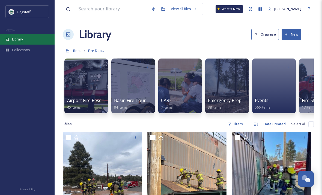
click at [17, 41] on span "Library" at bounding box center [17, 39] width 11 height 5
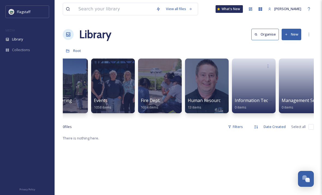
scroll to position [0, 210]
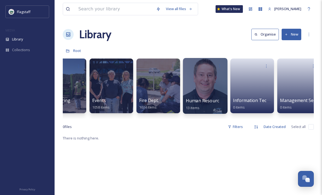
click at [219, 90] on div at bounding box center [205, 86] width 45 height 56
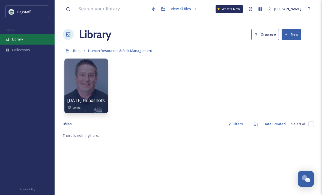
click at [14, 41] on span "Library" at bounding box center [17, 39] width 11 height 5
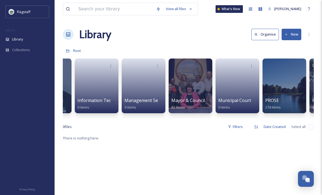
scroll to position [0, 369]
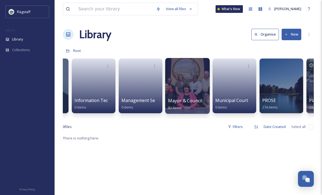
click at [197, 80] on div at bounding box center [187, 86] width 45 height 56
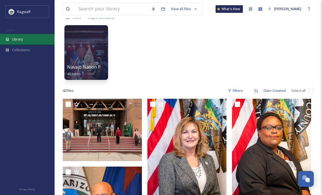
click at [21, 36] on div "Library" at bounding box center [27, 39] width 55 height 11
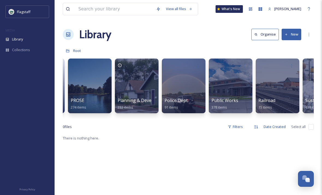
scroll to position [0, 564]
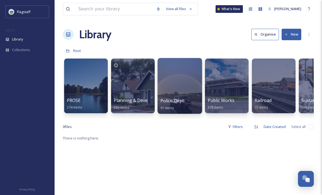
click at [180, 77] on div at bounding box center [180, 86] width 45 height 56
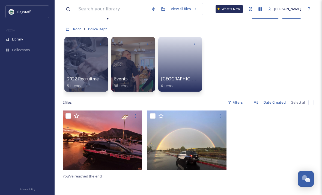
scroll to position [22, 0]
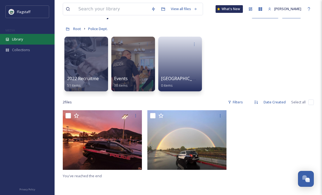
click at [15, 40] on span "Library" at bounding box center [17, 39] width 11 height 5
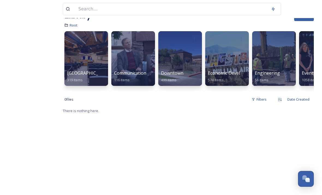
scroll to position [9, 0]
